Goal: Task Accomplishment & Management: Manage account settings

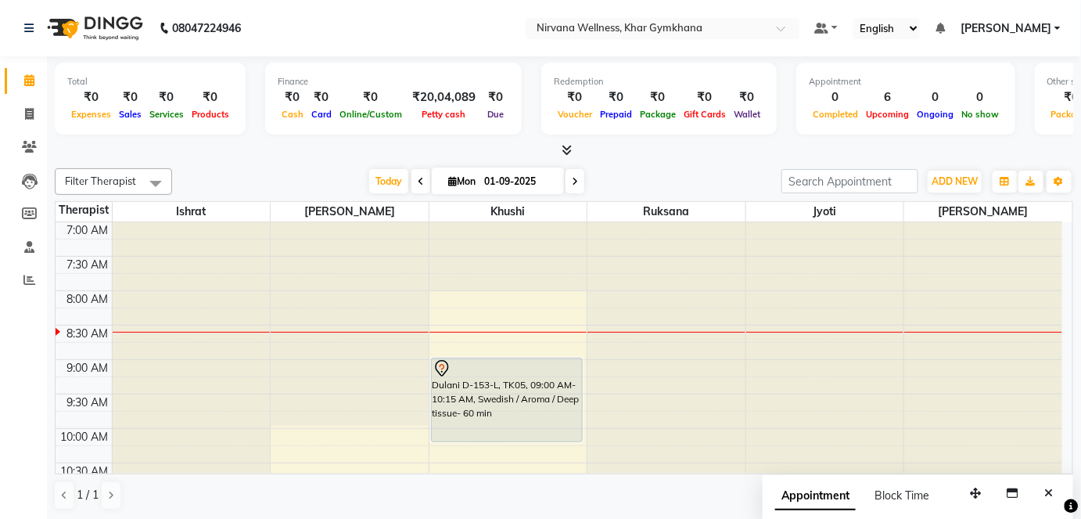
scroll to position [69, 0]
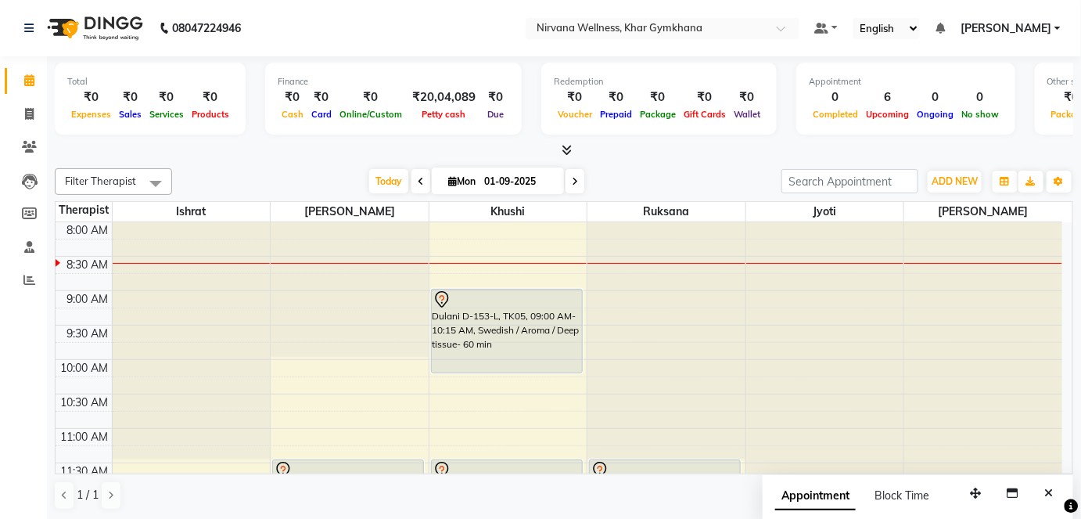
drag, startPoint x: 0, startPoint y: 0, endPoint x: 492, endPoint y: 251, distance: 552.3
click at [481, 156] on div at bounding box center [564, 150] width 1018 height 16
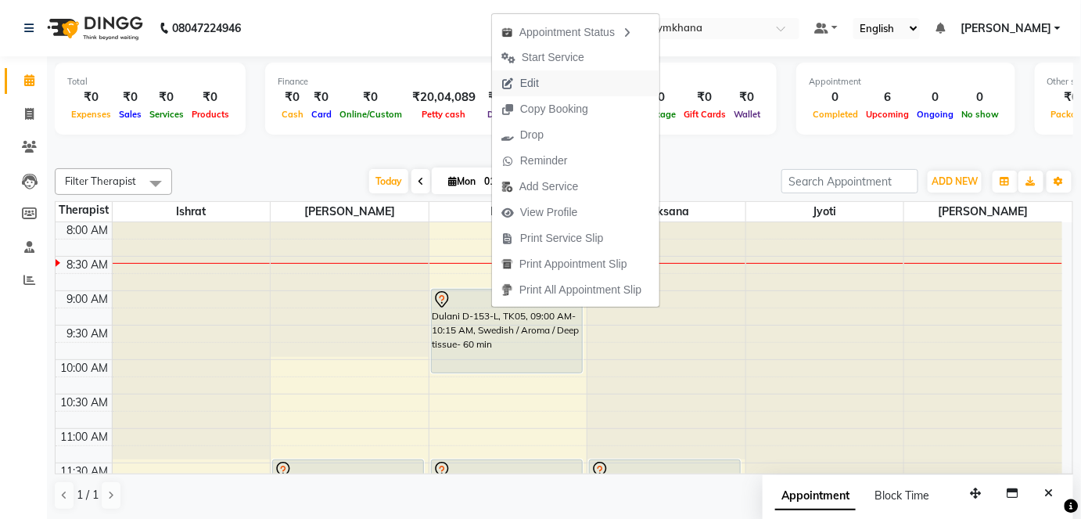
click at [559, 80] on button "Edit" at bounding box center [575, 83] width 167 height 26
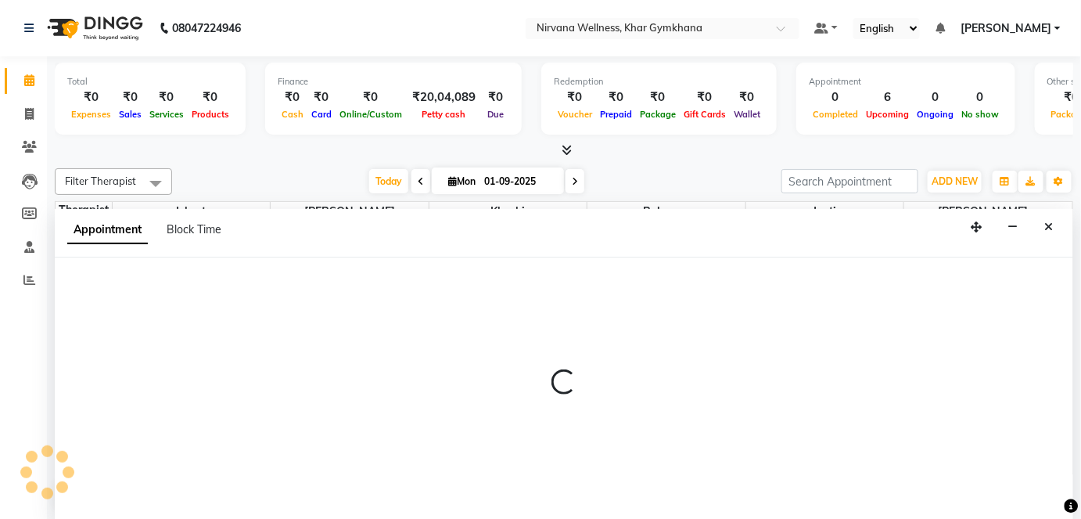
scroll to position [0, 0]
select select "68039"
select select "540"
select select "3392"
select select "tentative"
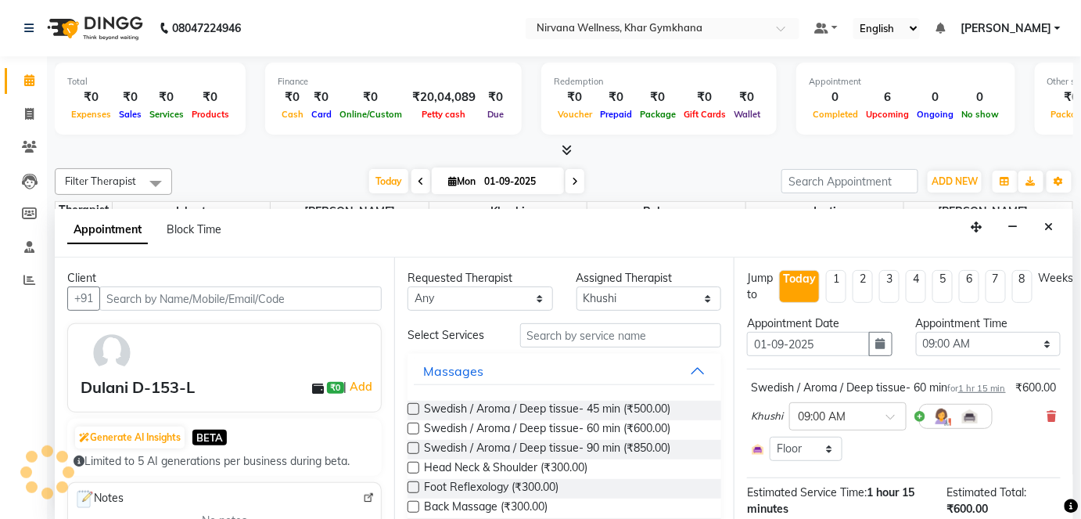
scroll to position [137, 0]
click at [554, 319] on div "Requested Therapist Any Ishrat Jyoti [PERSON_NAME] [PERSON_NAME] Assigned Thera…" at bounding box center [563, 388] width 339 height 263
click at [557, 339] on input "text" at bounding box center [620, 335] width 201 height 24
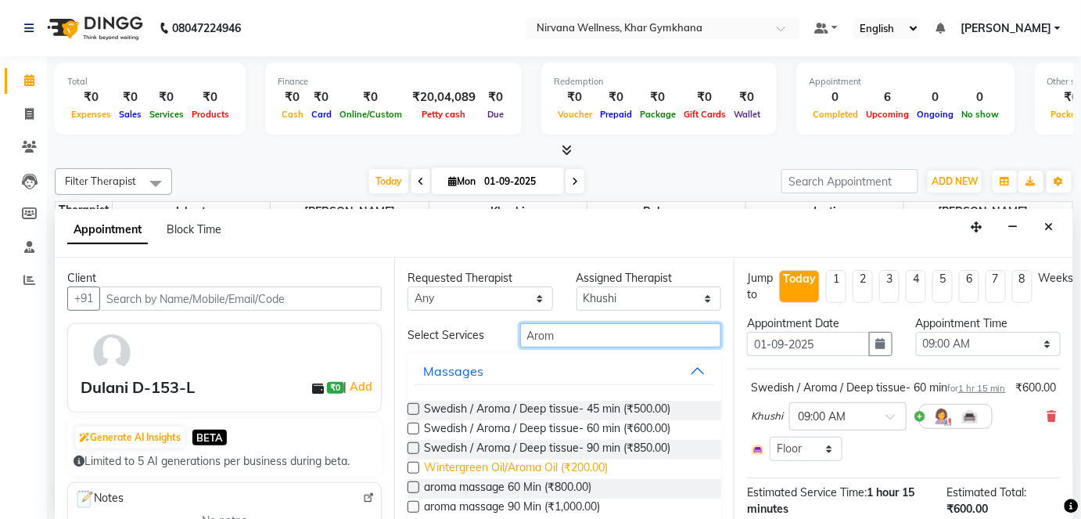
type input "Arom"
click at [551, 465] on span "Wintergreen Oil/Aroma Oil (₹200.00)" at bounding box center [516, 469] width 184 height 20
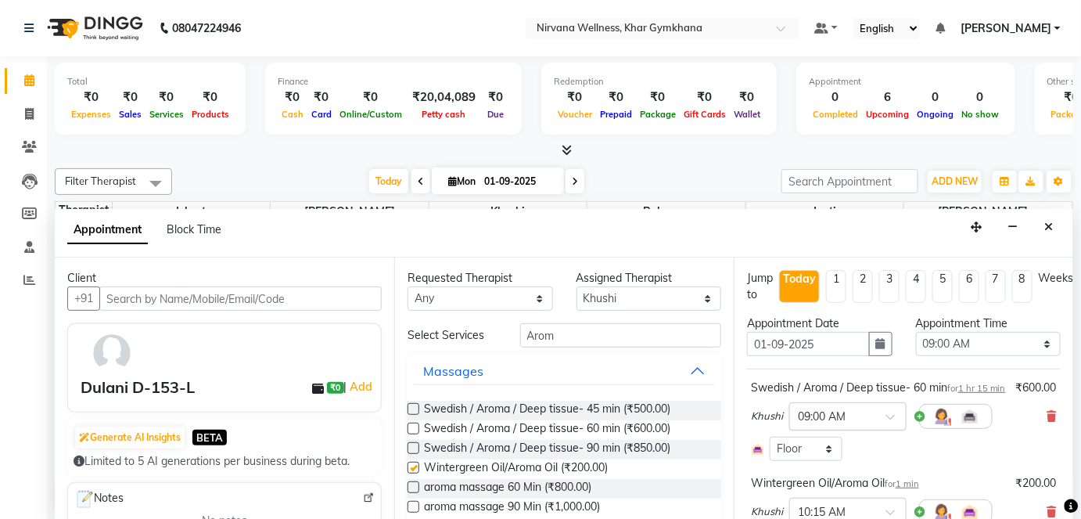
checkbox input "false"
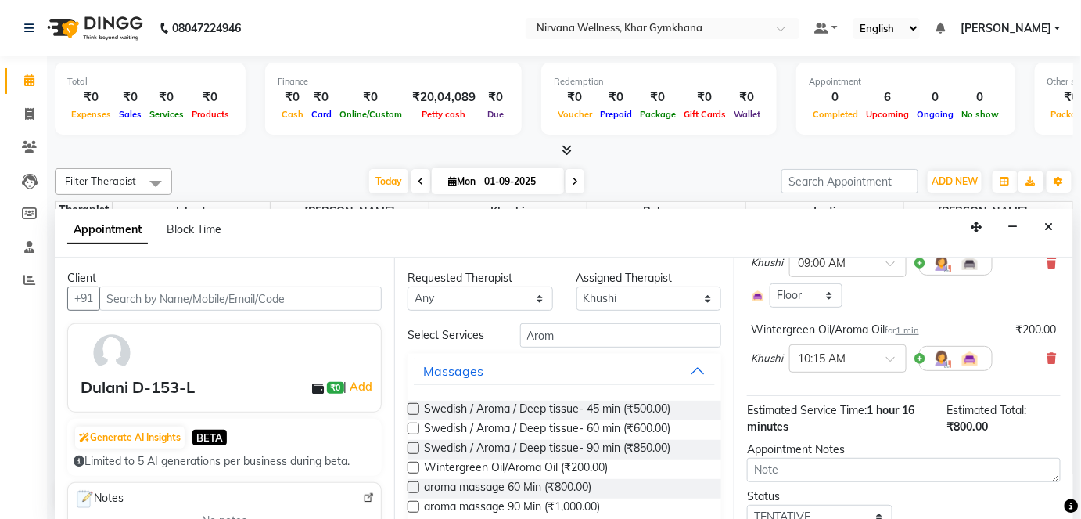
scroll to position [231, 0]
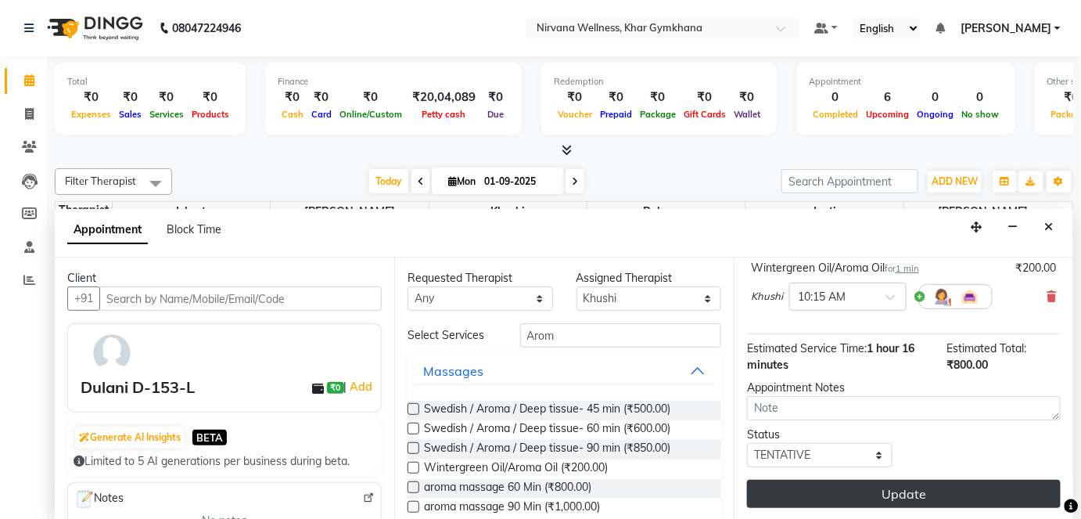
click at [845, 503] on button "Update" at bounding box center [904, 493] width 314 height 28
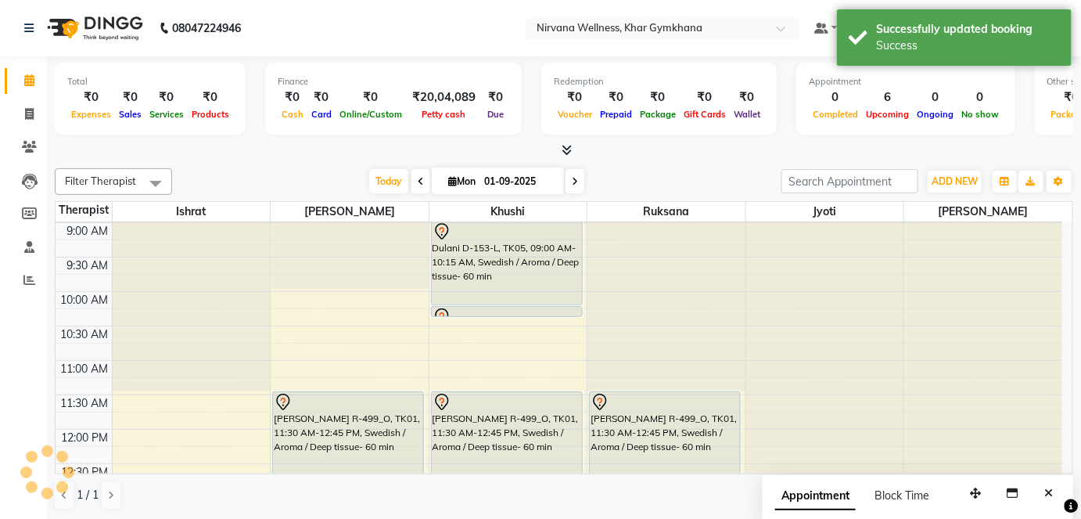
scroll to position [0, 0]
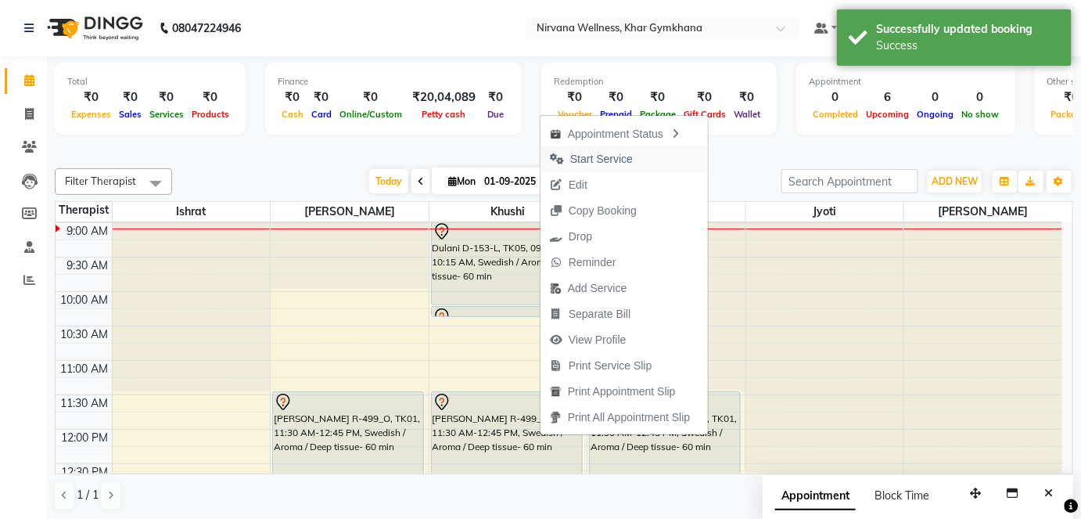
click at [580, 166] on span "Start Service" at bounding box center [601, 159] width 63 height 16
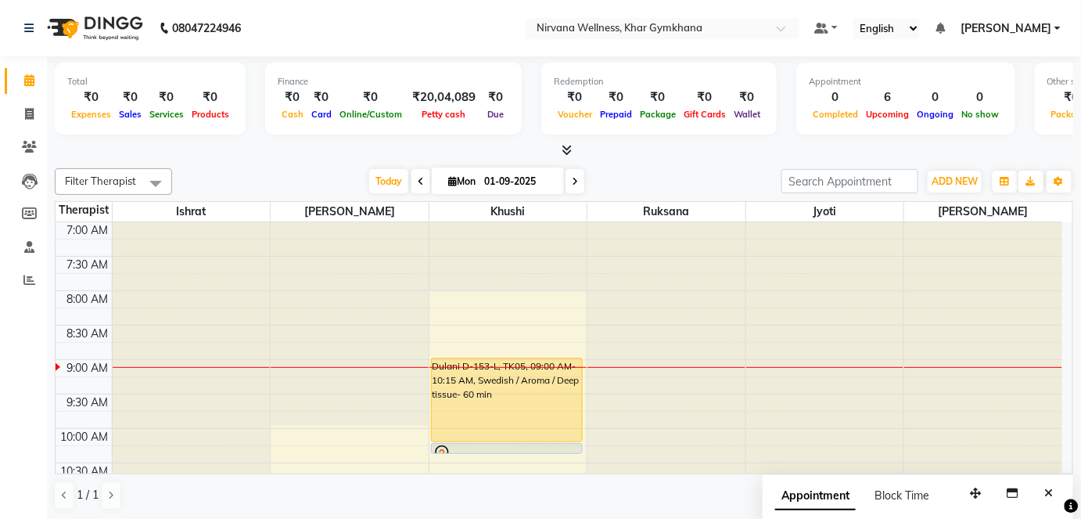
click at [752, 161] on div "Total ₹0 Expenses ₹0 Sales ₹0 Services ₹0 Products Finance ₹0 Cash ₹0 Card ₹0 O…" at bounding box center [564, 288] width 1034 height 464
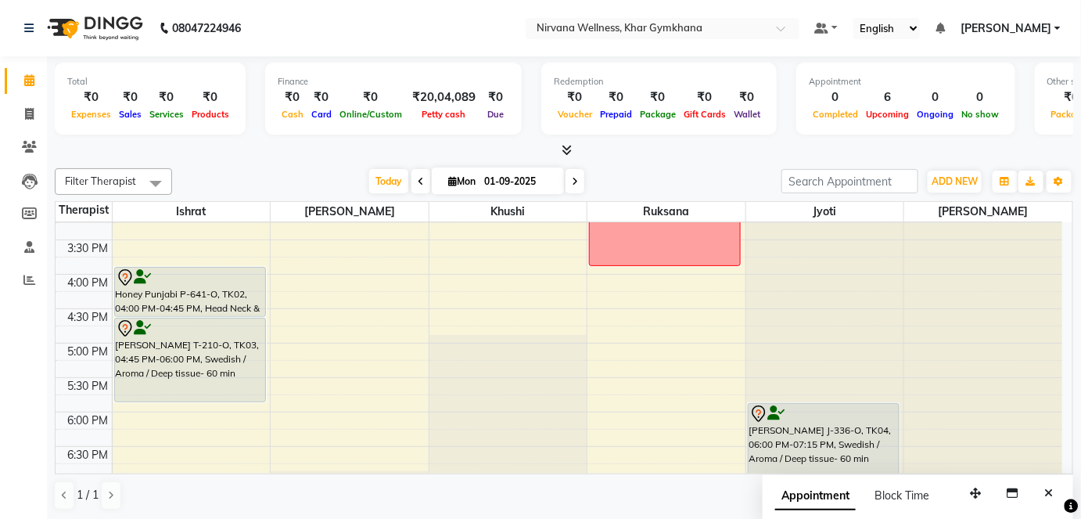
scroll to position [569, 0]
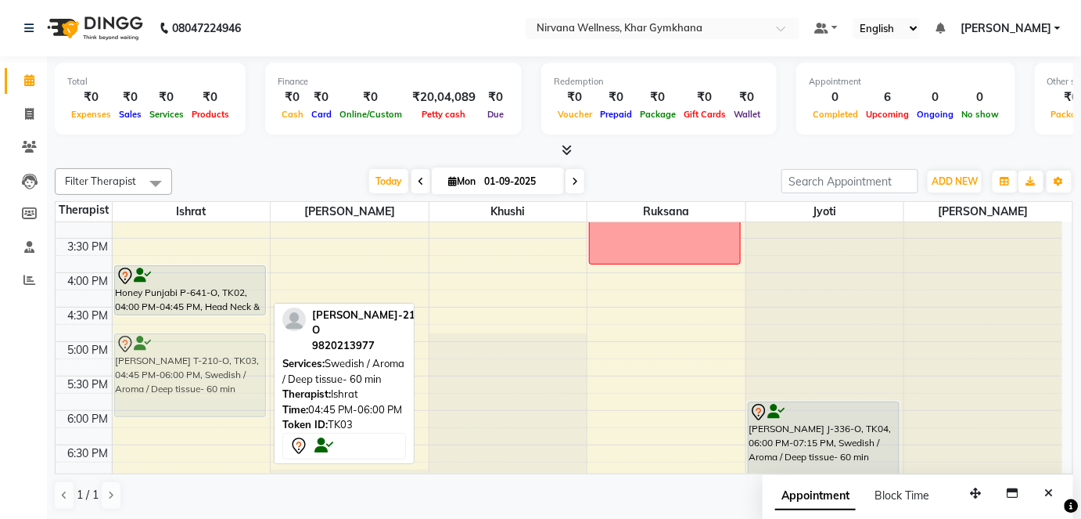
click at [224, 374] on div "Honey Punjabi P-641-O, TK02, 04:00 PM-04:45 PM, Head Neck & Shoulder [PERSON_NA…" at bounding box center [192, 204] width 158 height 1100
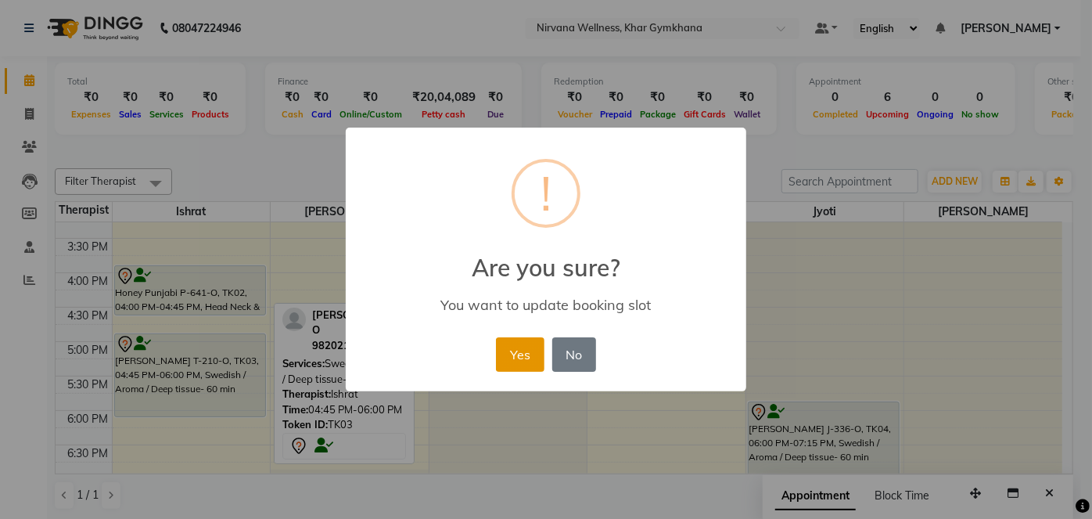
click at [507, 344] on button "Yes" at bounding box center [520, 354] width 48 height 34
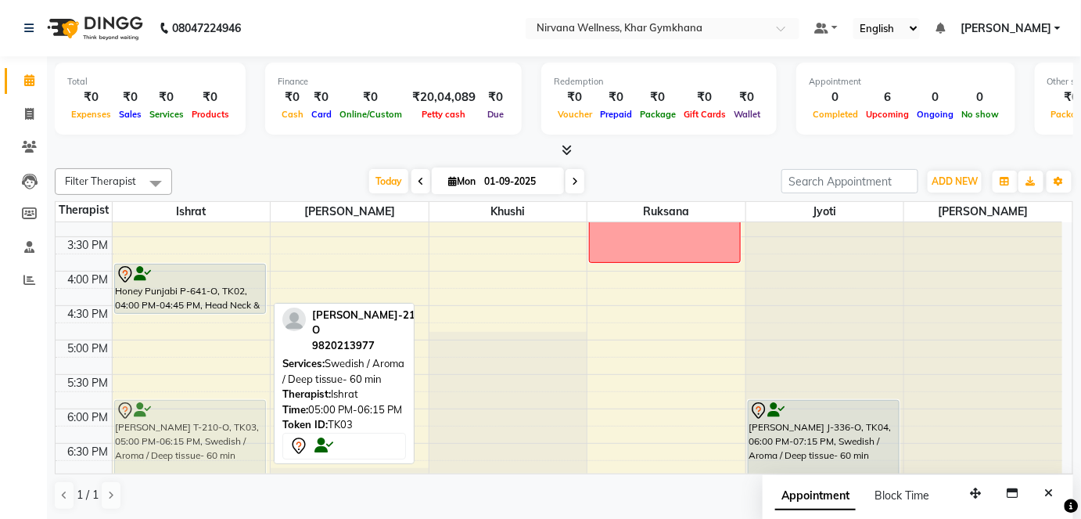
drag, startPoint x: 179, startPoint y: 364, endPoint x: 159, endPoint y: 439, distance: 77.0
click at [160, 440] on div "Honey Punjabi P-641-O, TK02, 04:00 PM-04:45 PM, Head Neck & Shoulder [PERSON_NA…" at bounding box center [192, 202] width 158 height 1100
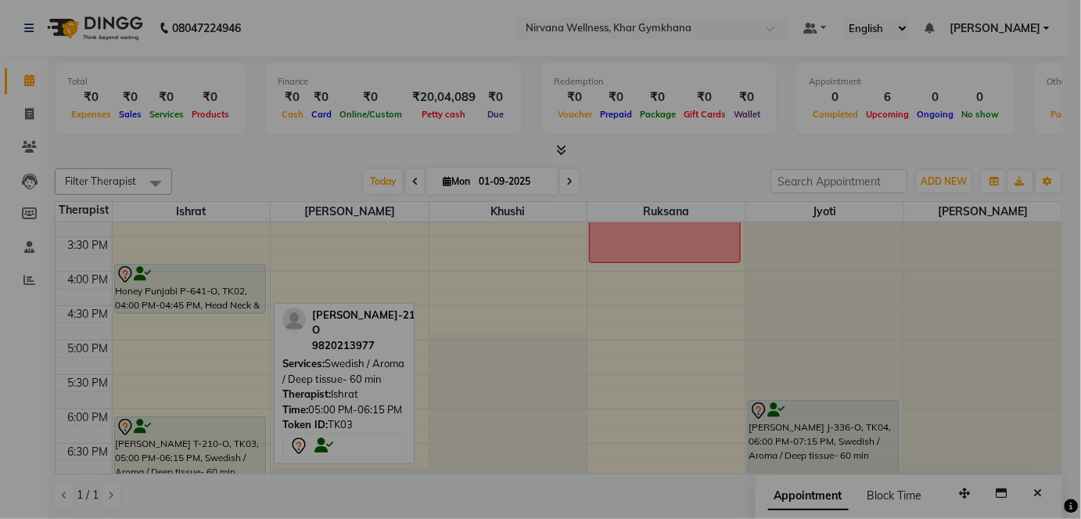
scroll to position [571, 0]
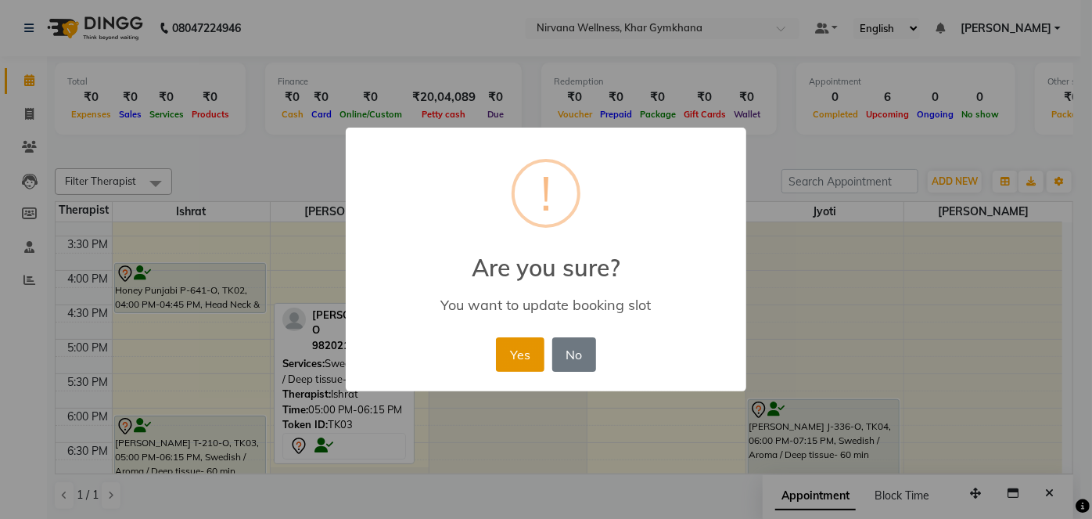
drag, startPoint x: 526, startPoint y: 352, endPoint x: 511, endPoint y: 363, distance: 18.5
click at [524, 354] on button "Yes" at bounding box center [520, 354] width 48 height 34
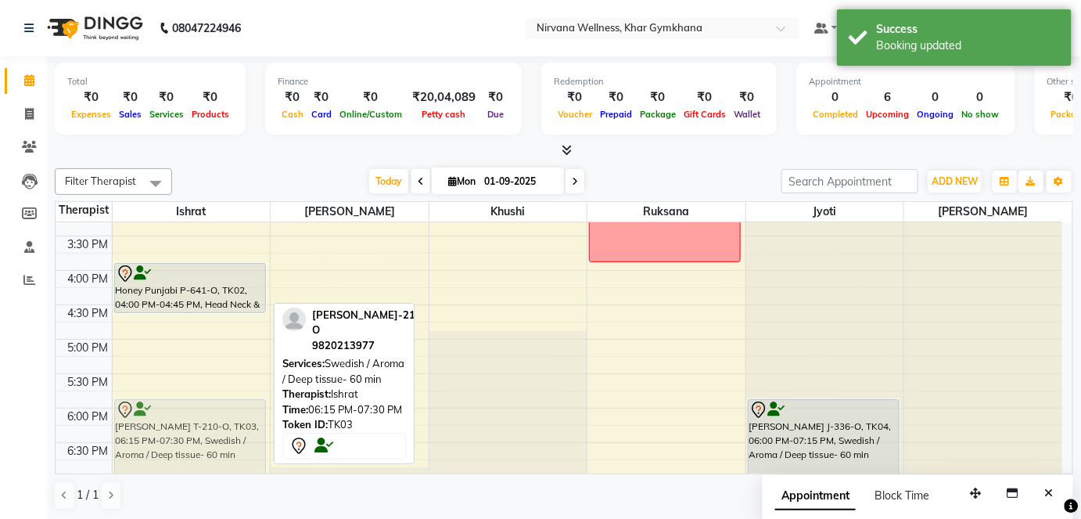
click at [208, 445] on div "Honey Punjabi P-641-O, TK02, 04:00 PM-04:45 PM, Head Neck & Shoulder [PERSON_NA…" at bounding box center [192, 201] width 158 height 1100
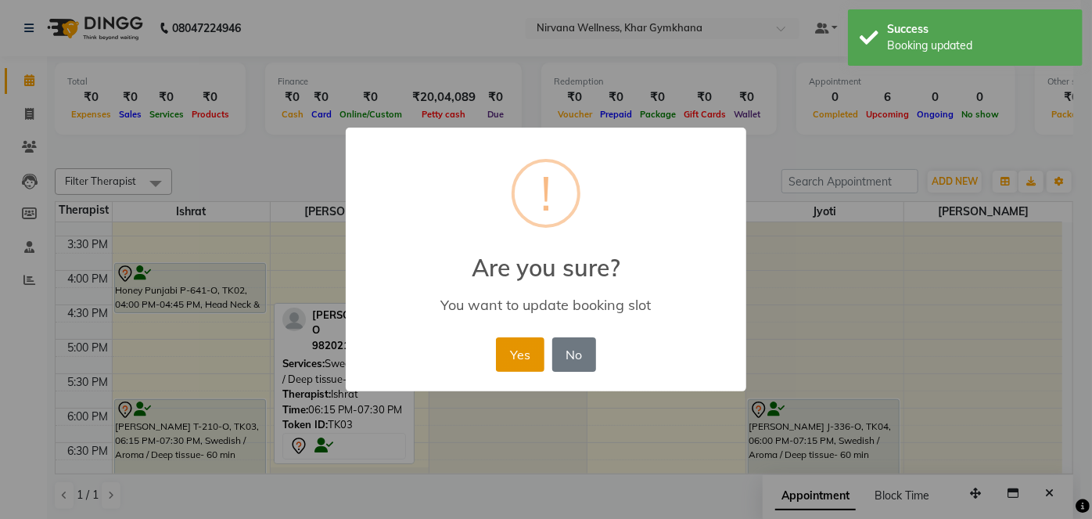
click at [514, 345] on button "Yes" at bounding box center [520, 354] width 48 height 34
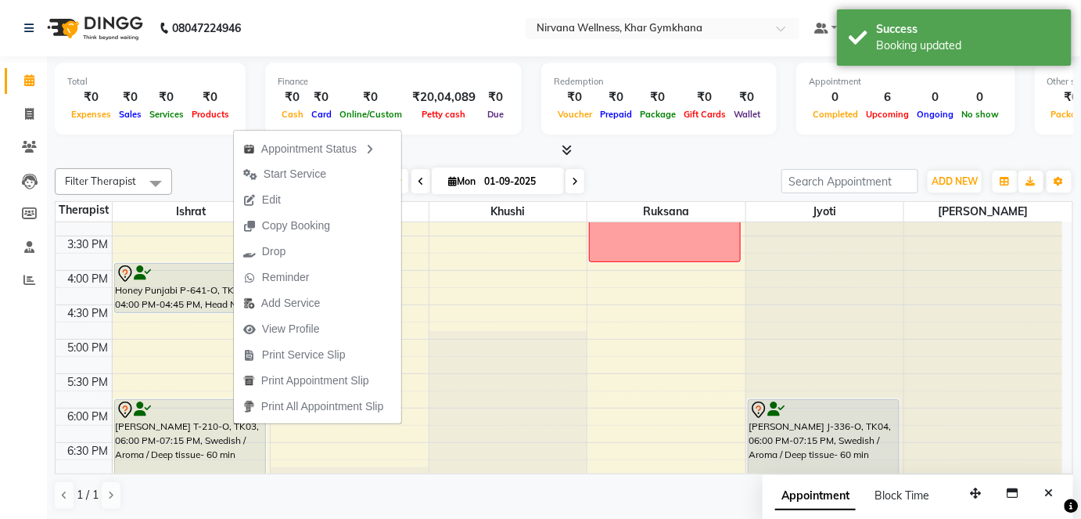
click at [284, 282] on span "Reminder" at bounding box center [286, 277] width 48 height 16
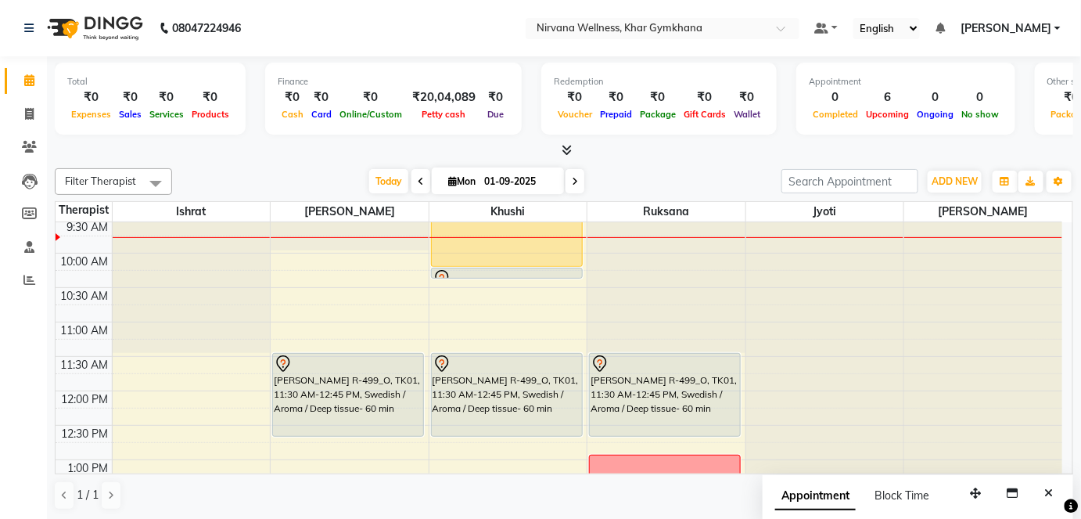
scroll to position [144, 0]
